Goal: Find specific page/section: Find specific page/section

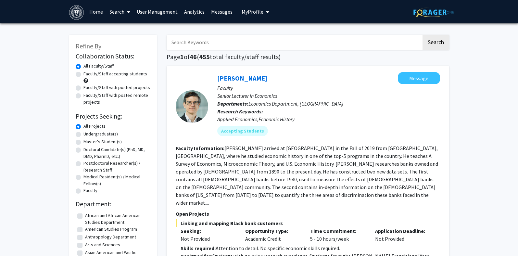
click at [114, 12] on link "Search" at bounding box center [119, 11] width 27 height 23
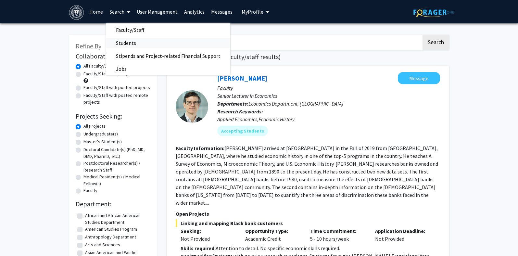
click at [117, 44] on span "Students" at bounding box center [126, 42] width 40 height 13
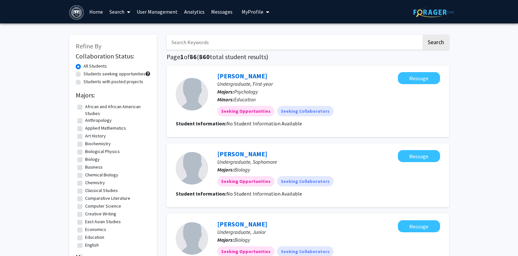
click at [96, 12] on link "Home" at bounding box center [96, 11] width 20 height 23
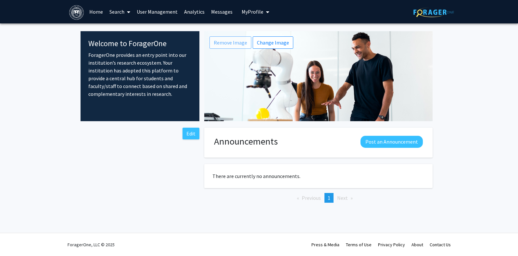
click at [115, 12] on link "Search" at bounding box center [119, 11] width 27 height 23
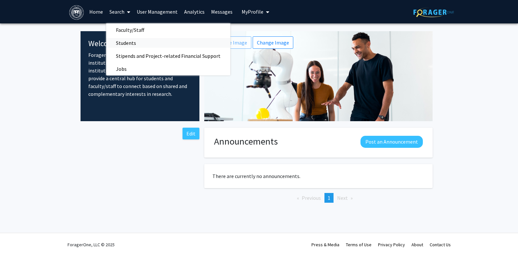
click at [118, 43] on span "Students" at bounding box center [126, 42] width 40 height 13
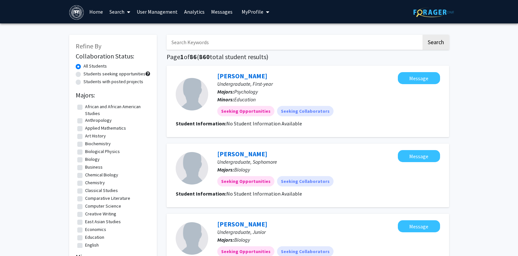
click at [222, 43] on input "Search Keywords" at bounding box center [294, 42] width 255 height 15
type input "First-year"
click at [422, 35] on button "Search" at bounding box center [435, 42] width 27 height 15
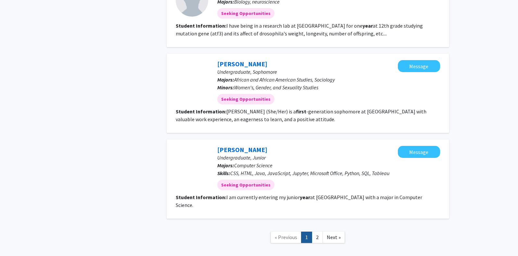
scroll to position [667, 0]
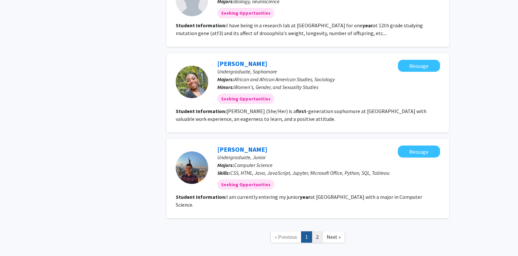
click at [317, 231] on link "2" at bounding box center [317, 236] width 11 height 11
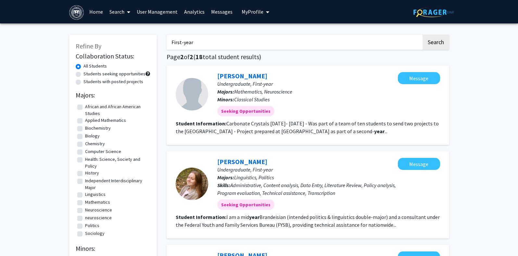
click at [151, 10] on link "User Management" at bounding box center [156, 11] width 47 height 23
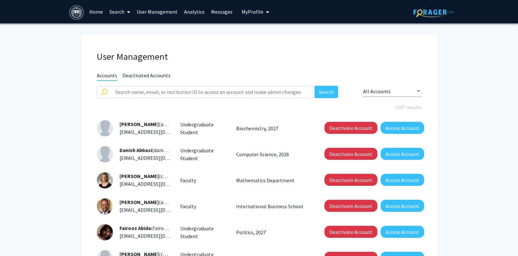
click at [141, 75] on span "Deactivated Accounts" at bounding box center [146, 76] width 48 height 8
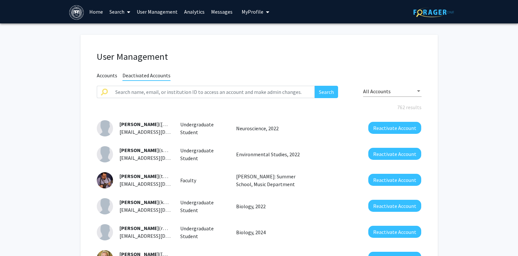
click at [104, 75] on span "Accounts" at bounding box center [107, 76] width 20 height 8
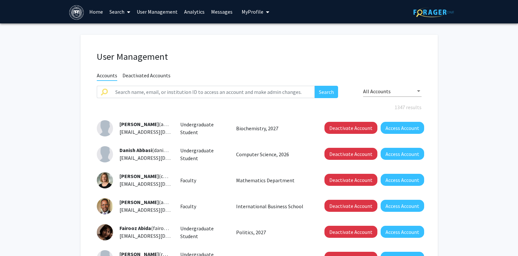
click at [116, 13] on link "Search" at bounding box center [119, 11] width 27 height 23
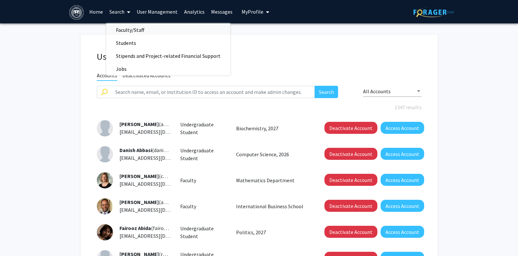
click at [119, 31] on span "Faculty/Staff" at bounding box center [130, 29] width 48 height 13
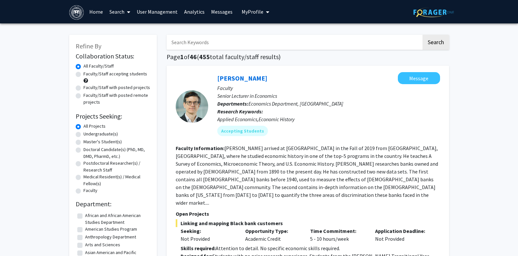
click at [194, 13] on link "Analytics" at bounding box center [194, 11] width 27 height 23
